Goal: Information Seeking & Learning: Learn about a topic

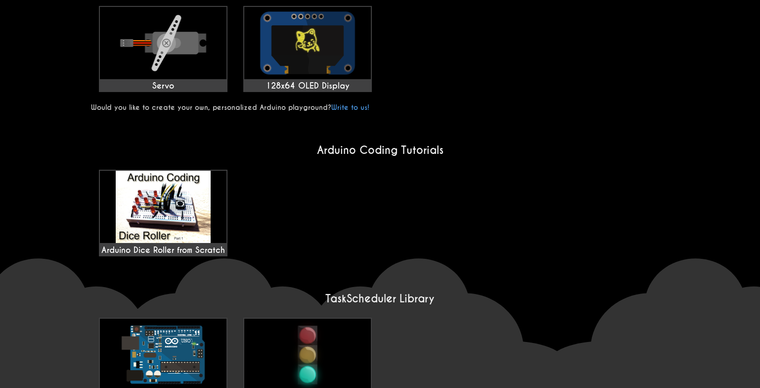
scroll to position [575, 0]
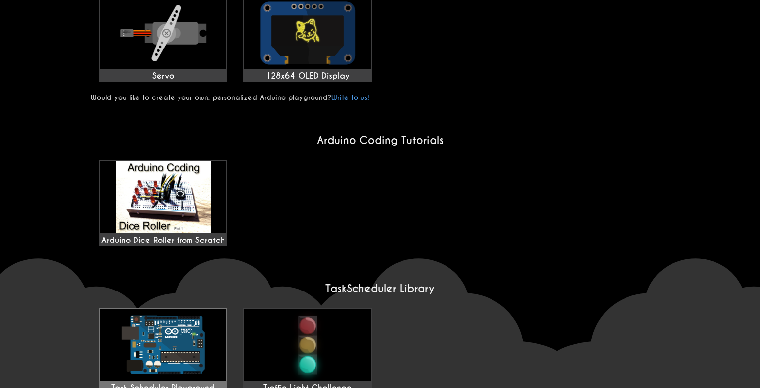
click at [184, 337] on img at bounding box center [163, 345] width 127 height 72
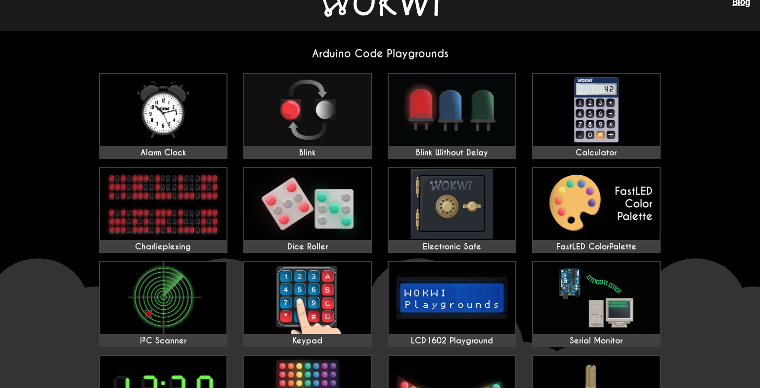
scroll to position [0, 0]
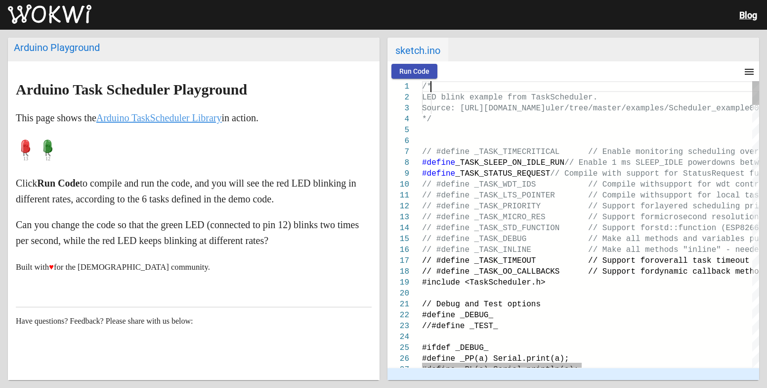
scroll to position [0, 599]
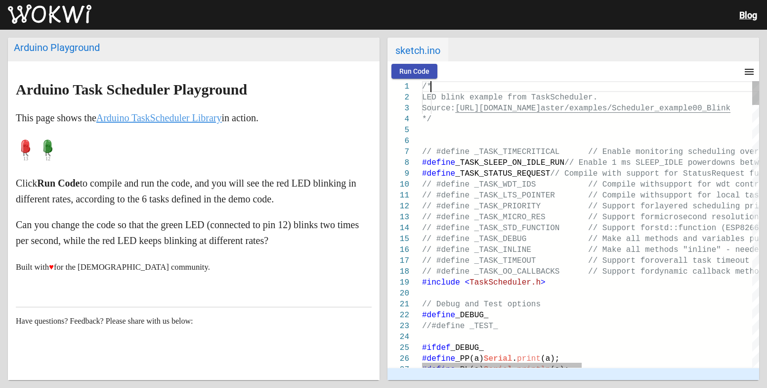
click at [446, 90] on div "/*" at bounding box center [770, 86] width 696 height 11
drag, startPoint x: 181, startPoint y: 281, endPoint x: 361, endPoint y: 262, distance: 181.0
click at [361, 262] on article "Arduino Task Scheduler Playground This page shows the Arduino TaskScheduler Lib…" at bounding box center [194, 238] width 372 height 354
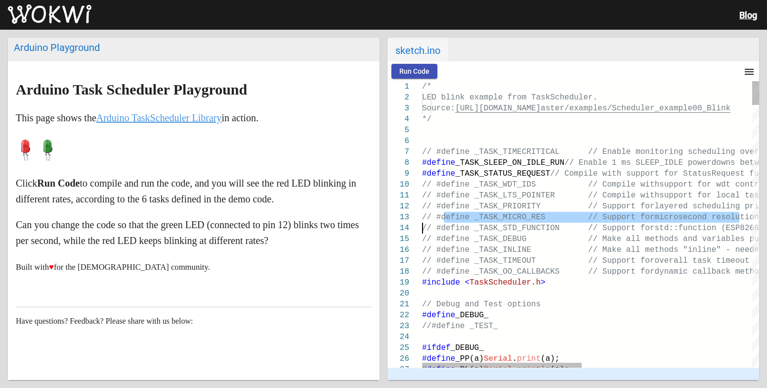
type textarea "/* LED blink example from TaskScheduler. Source: https://github.com/arkhipenko/…"
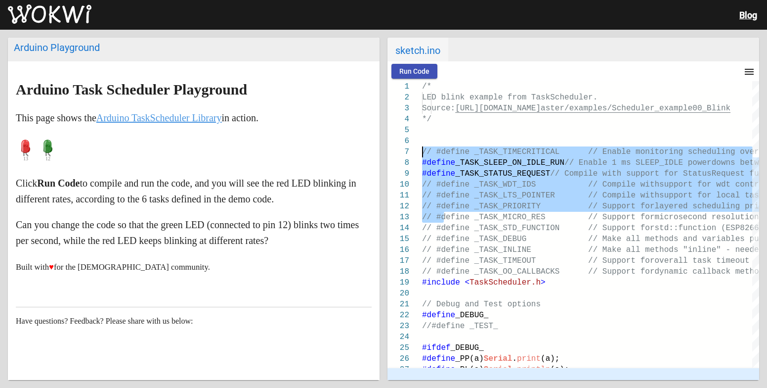
drag, startPoint x: 445, startPoint y: 214, endPoint x: 352, endPoint y: 138, distance: 120.5
click at [355, 139] on div "Arduino Playground Arduino Task Scheduler Playground This page shows the Arduin…" at bounding box center [383, 209] width 767 height 358
click at [83, 48] on div "Arduino Playground" at bounding box center [194, 48] width 360 height 12
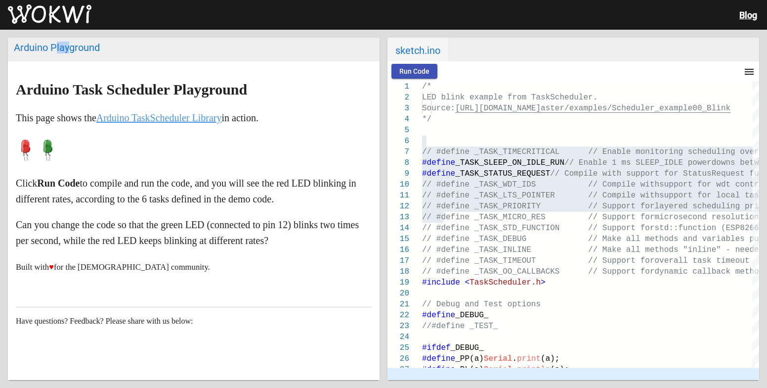
drag, startPoint x: 60, startPoint y: 53, endPoint x: 40, endPoint y: 53, distance: 20.8
click at [44, 54] on h2 "Arduino Playground" at bounding box center [194, 50] width 372 height 24
click at [40, 52] on div "Arduino Playground" at bounding box center [194, 48] width 360 height 12
click at [202, 121] on link "Arduino TaskScheduler Library" at bounding box center [159, 117] width 126 height 11
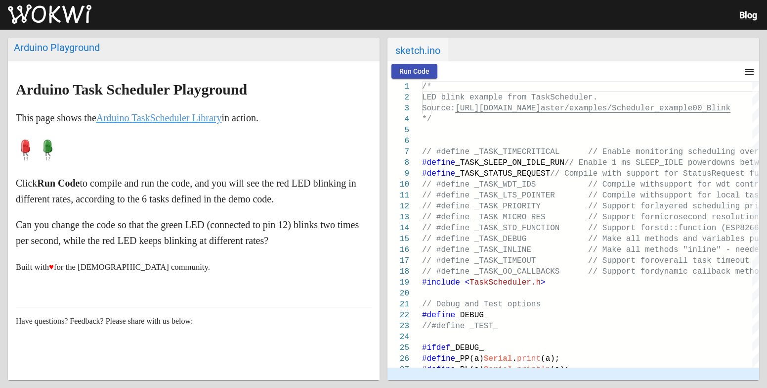
drag, startPoint x: 767, startPoint y: 86, endPoint x: 767, endPoint y: 73, distance: 12.9
click at [767, 117] on div "Arduino Playground Arduino Task Scheduler Playground This page shows the Arduin…" at bounding box center [383, 209] width 767 height 358
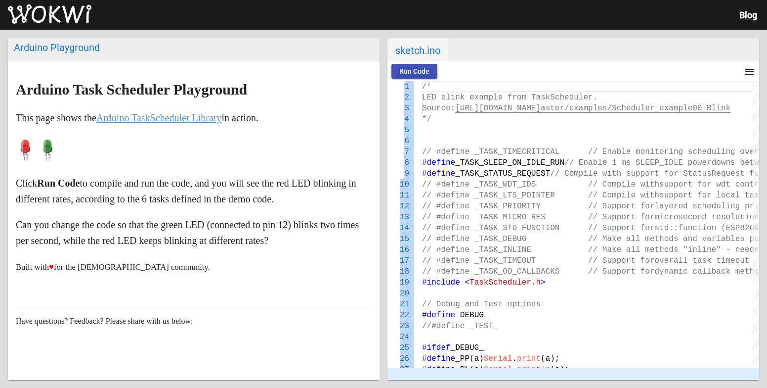
drag, startPoint x: 767, startPoint y: 52, endPoint x: 760, endPoint y: 219, distance: 167.3
click at [765, 191] on div "Arduino Playground Arduino Task Scheduler Playground This page shows the Arduin…" at bounding box center [383, 209] width 767 height 358
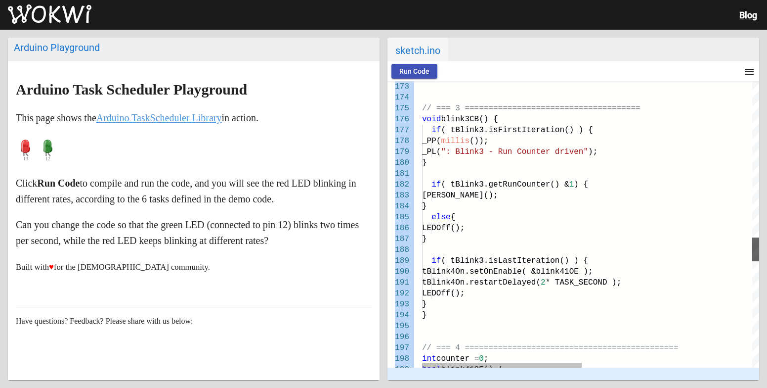
drag, startPoint x: 758, startPoint y: 243, endPoint x: 753, endPoint y: 254, distance: 11.7
click at [753, 254] on div at bounding box center [756, 224] width 7 height 286
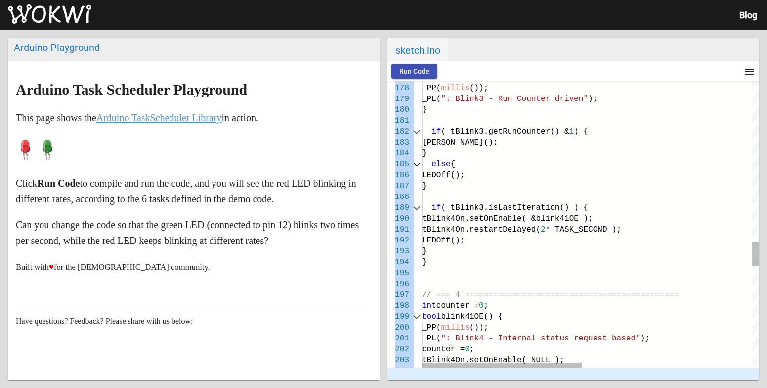
drag, startPoint x: 420, startPoint y: 223, endPoint x: 420, endPoint y: 231, distance: 8.4
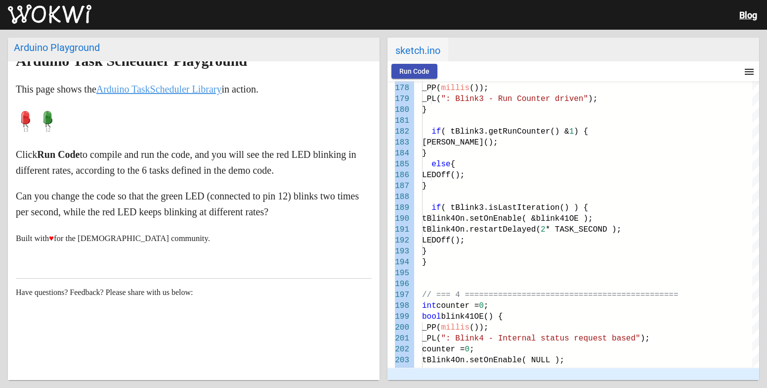
scroll to position [36, 0]
